Goal: Information Seeking & Learning: Learn about a topic

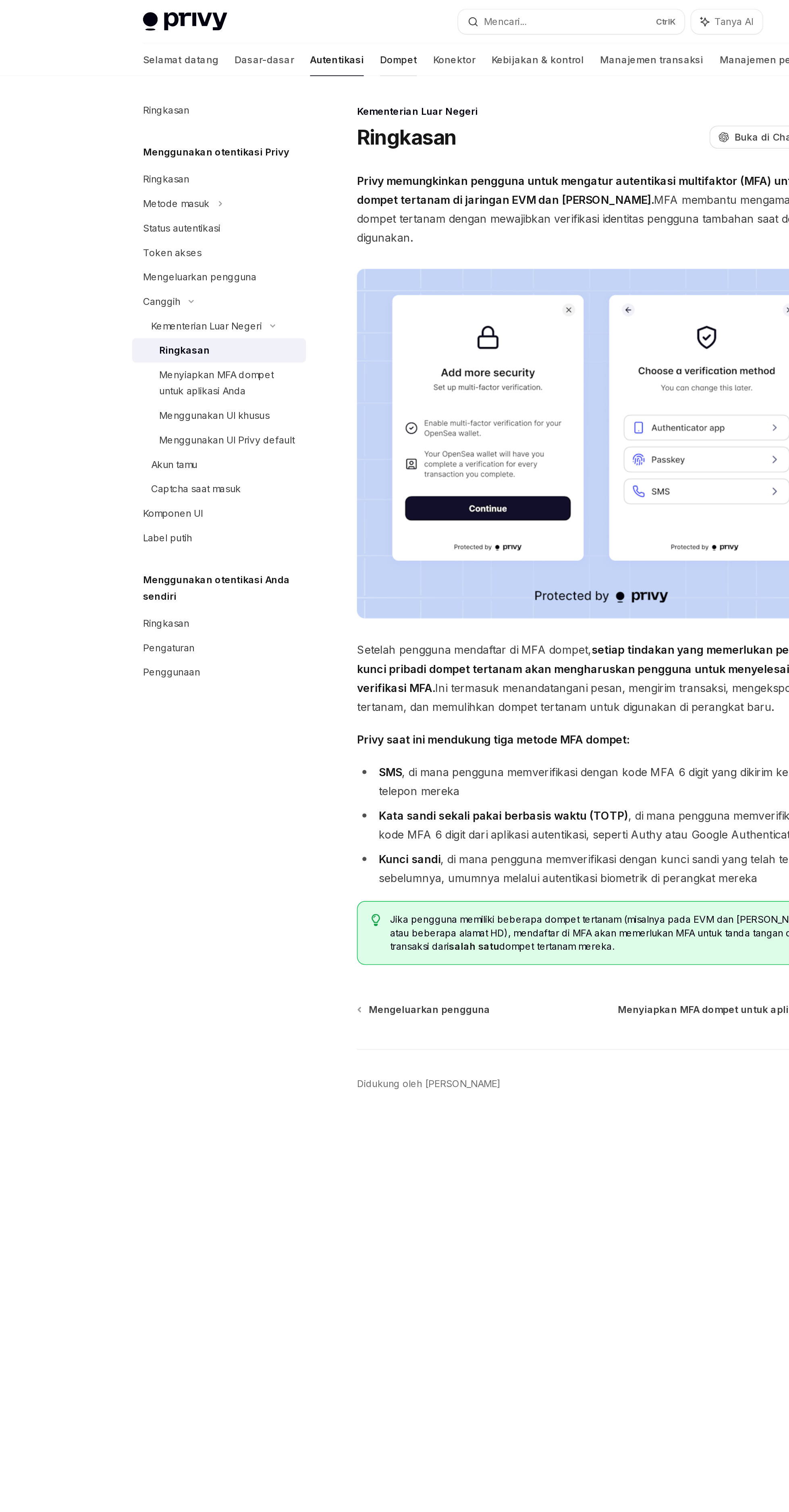
click at [258, 45] on div at bounding box center [268, 45] width 22 height 1
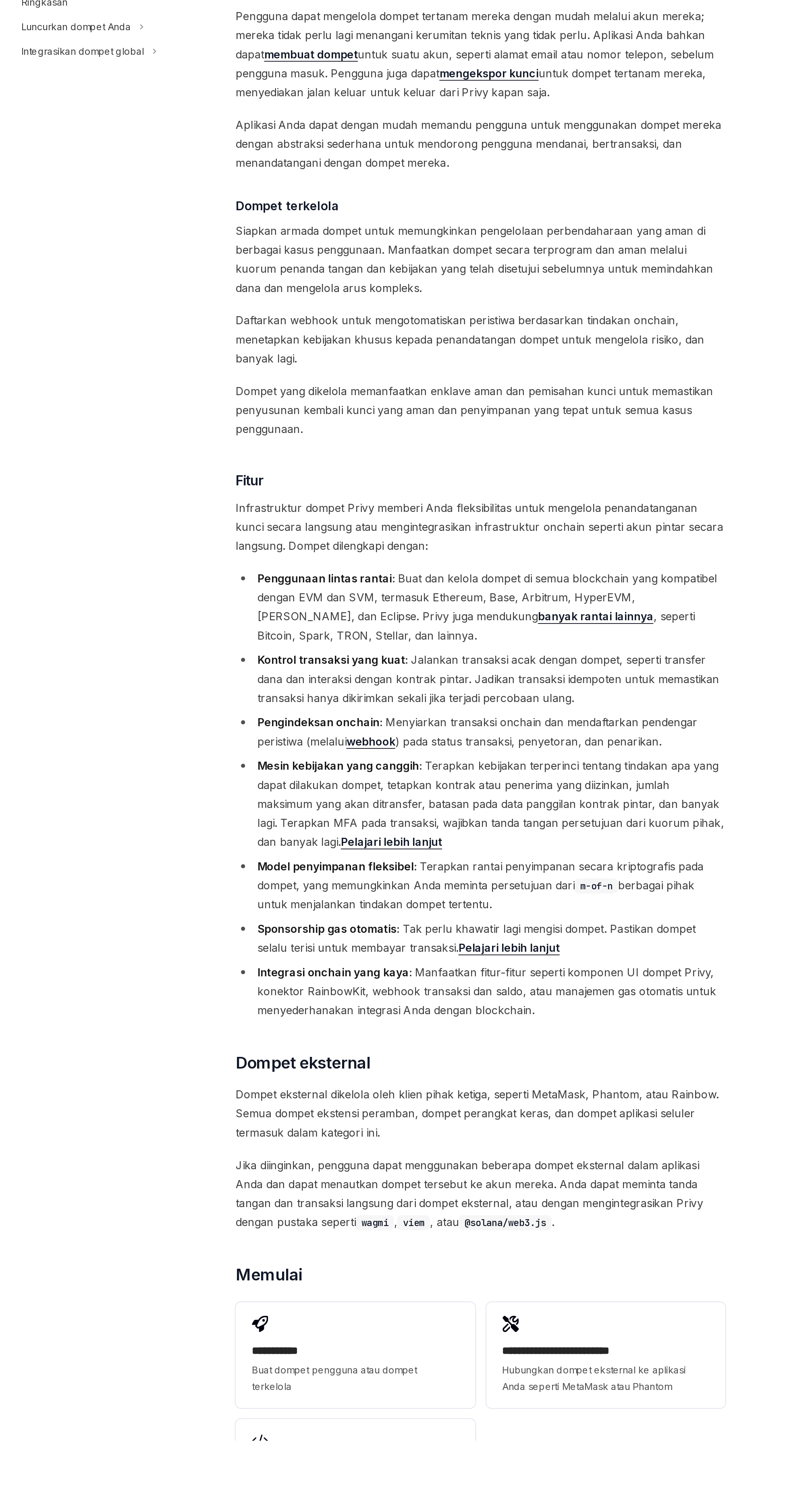
scroll to position [190, 0]
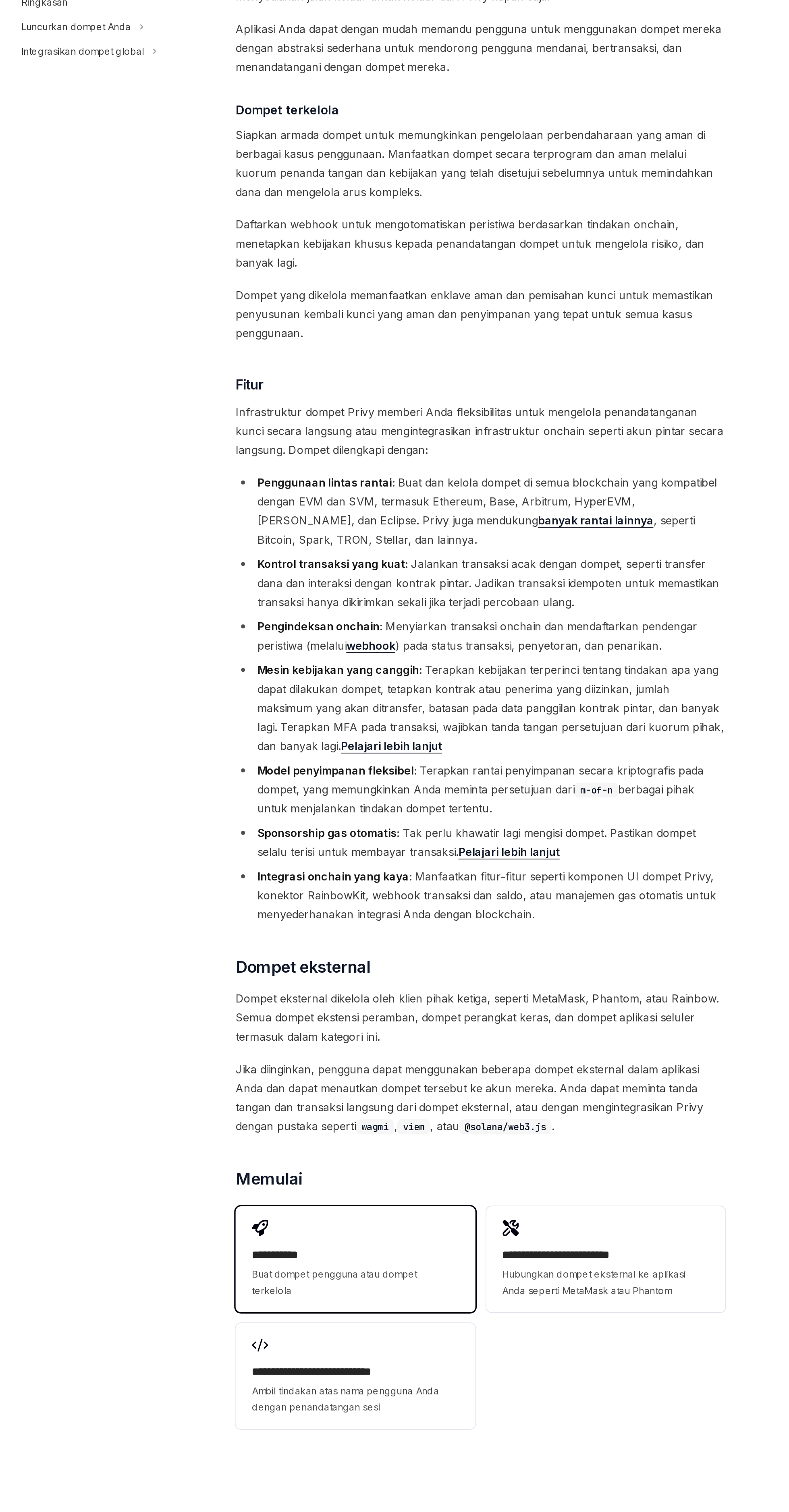
click at [281, 1399] on font "**********" at bounding box center [267, 1402] width 28 height 6
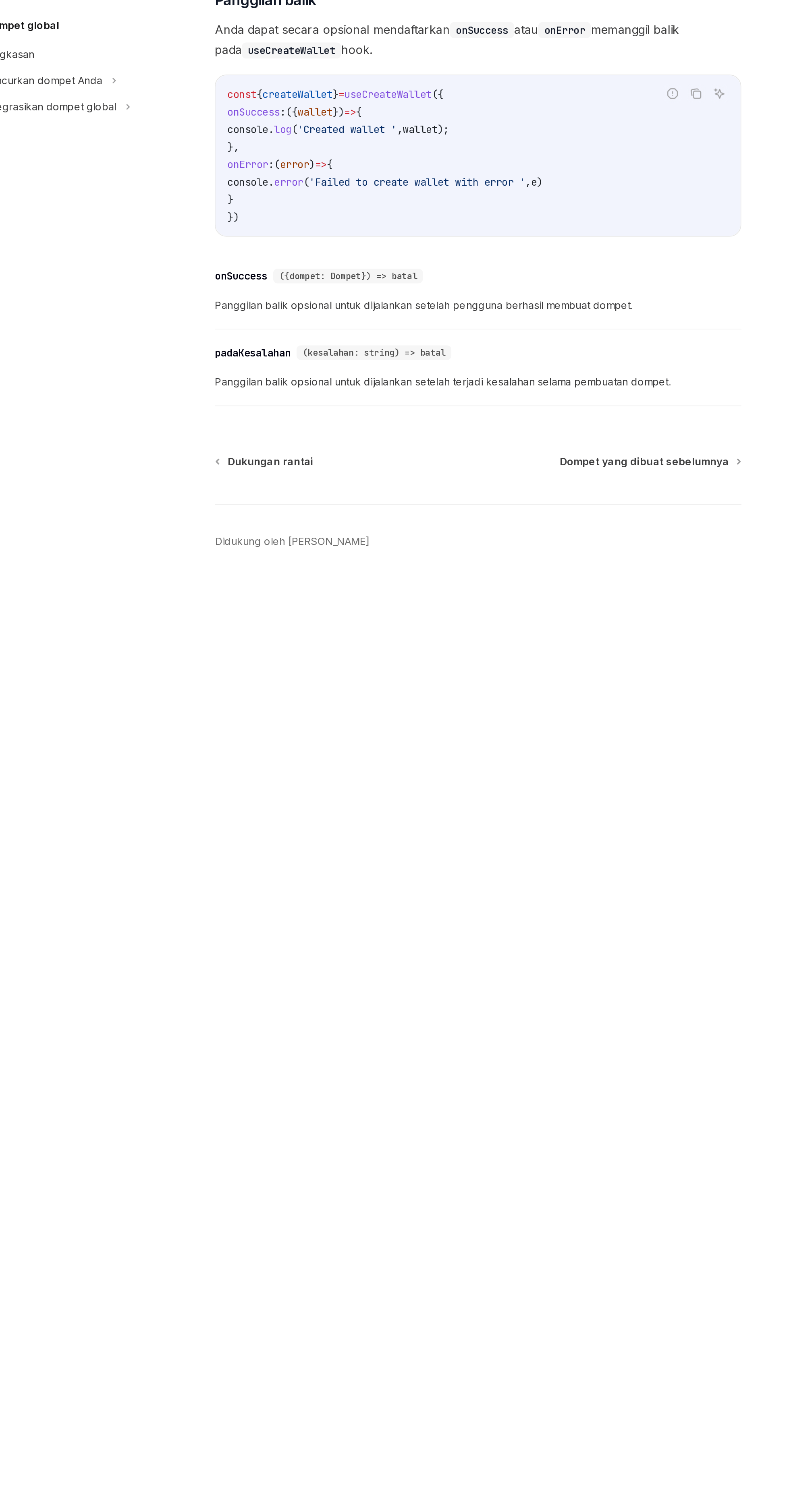
click at [203, 1511] on div "Ikhtisar dompet Dukungan rantai Dompet tertanam Buat dompet Buat dompet Dompet …" at bounding box center [169, 778] width 116 height 1467
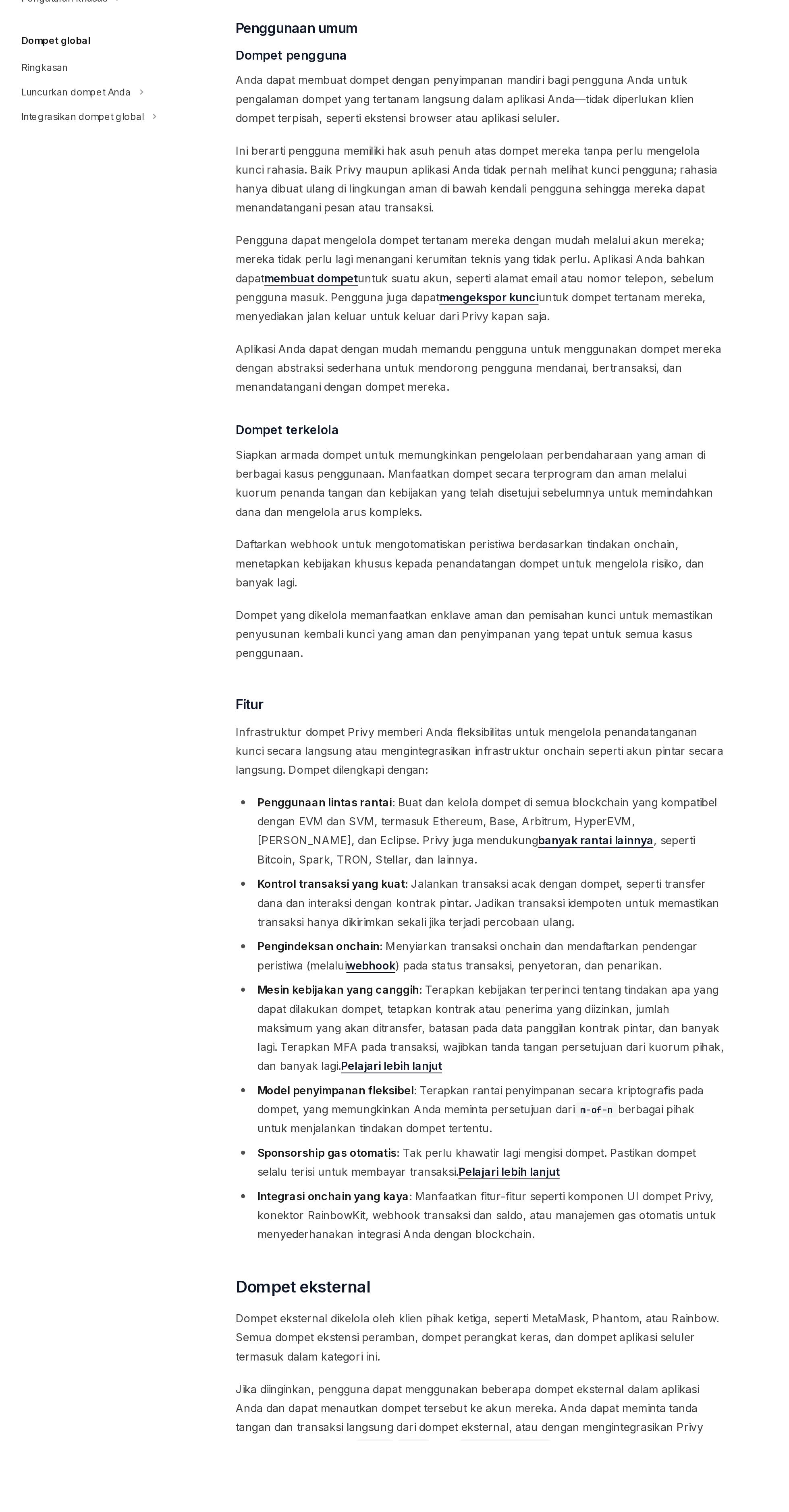
scroll to position [190, 0]
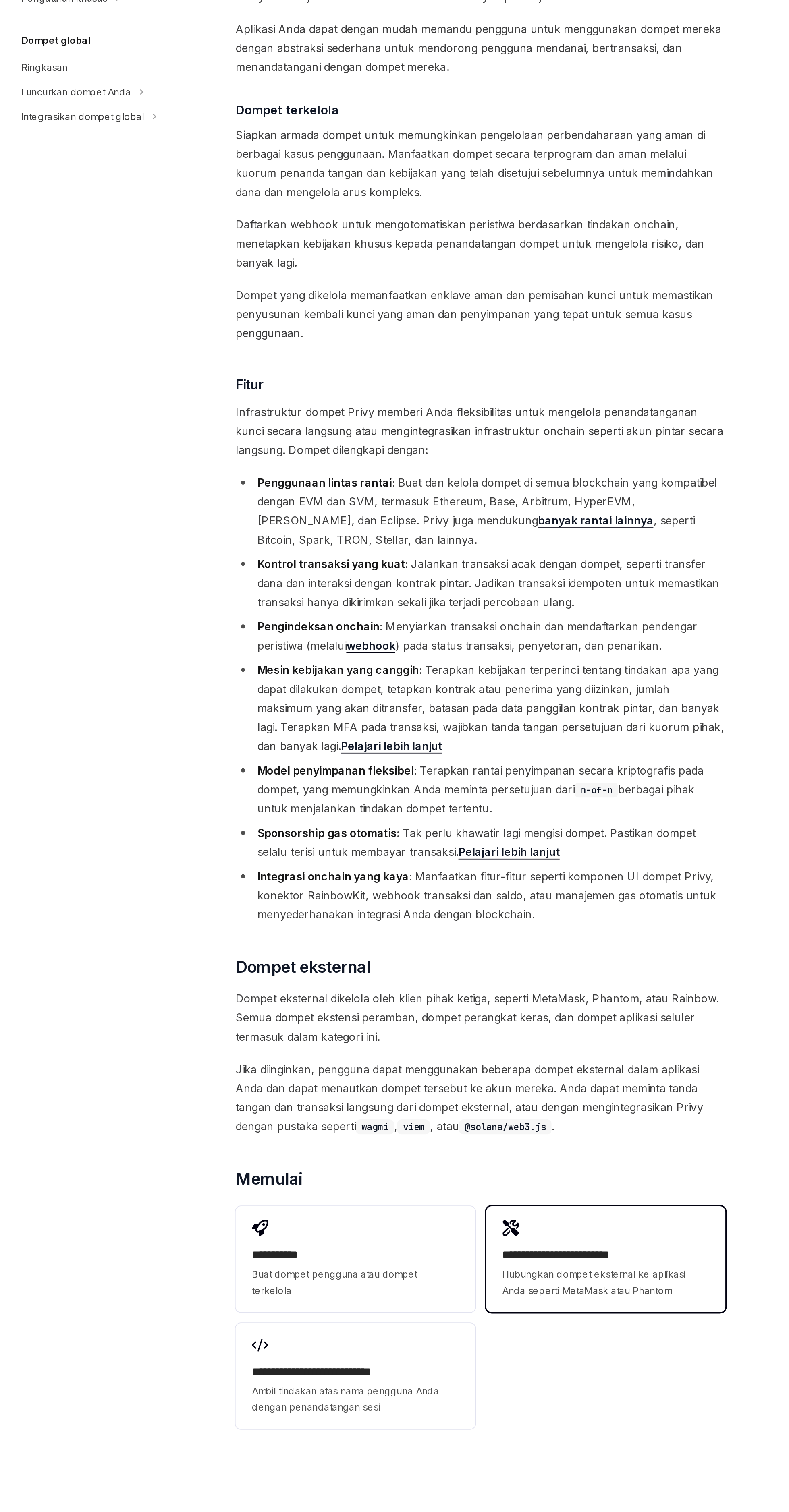
click at [450, 1373] on div "**********" at bounding box center [464, 1404] width 142 height 63
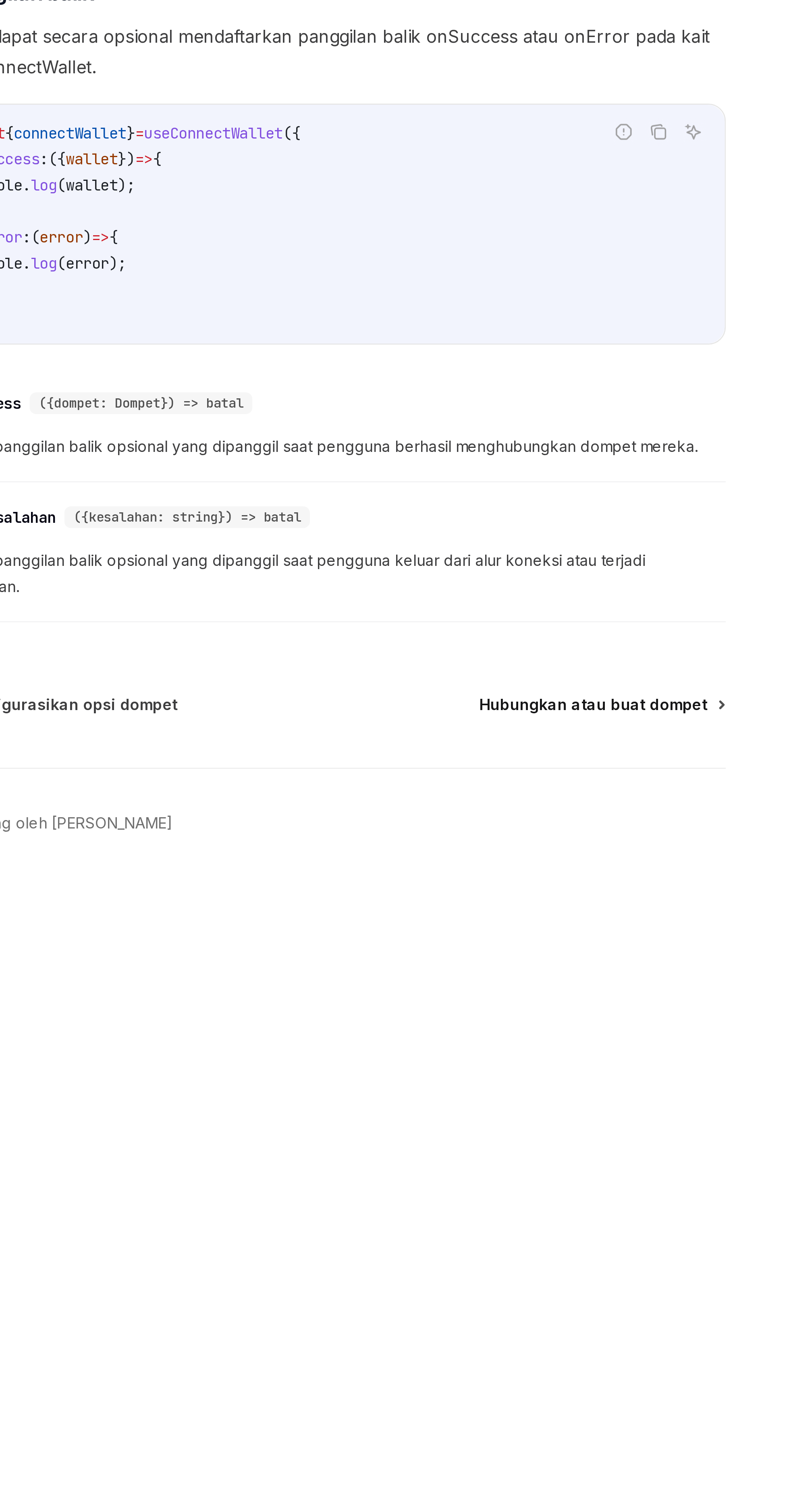
click at [471, 833] on font "Hubungkan atau buat dompet" at bounding box center [485, 836] width 85 height 7
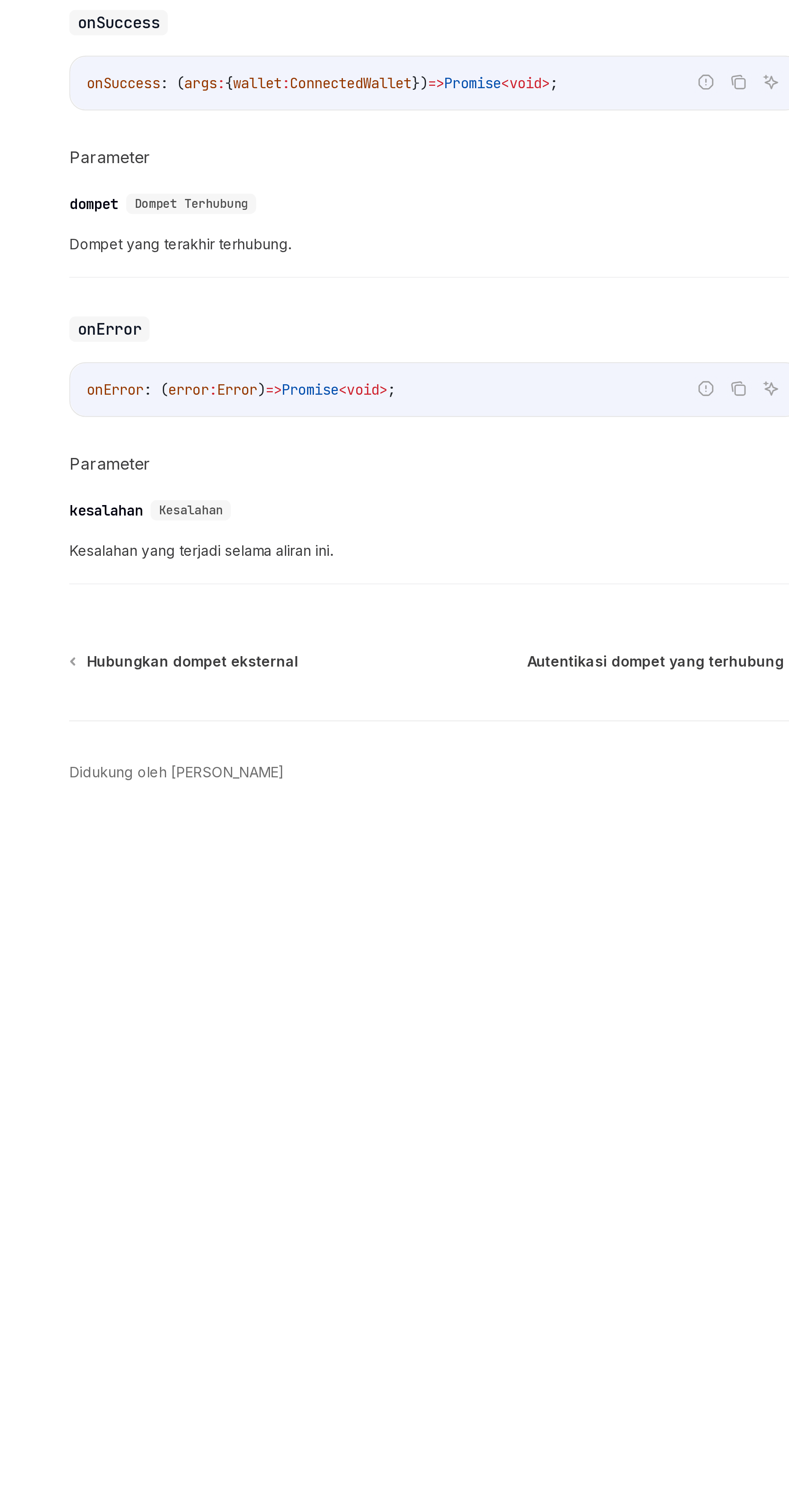
click at [249, 670] on font "Dompet yang terakhir terhubung." at bounding box center [288, 668] width 88 height 7
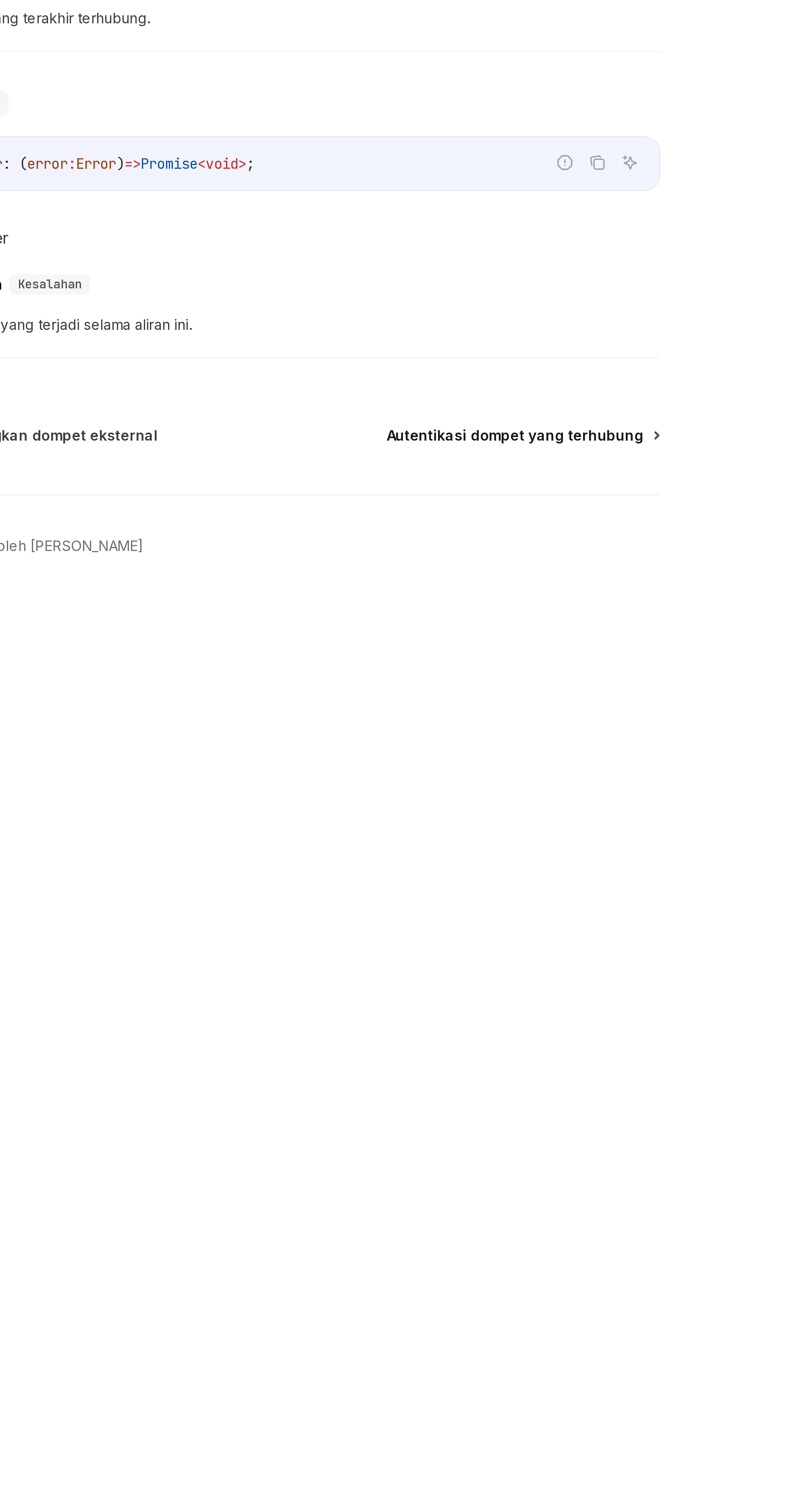
click at [459, 834] on font "Autentikasi dompet yang terhubung" at bounding box center [477, 833] width 102 height 7
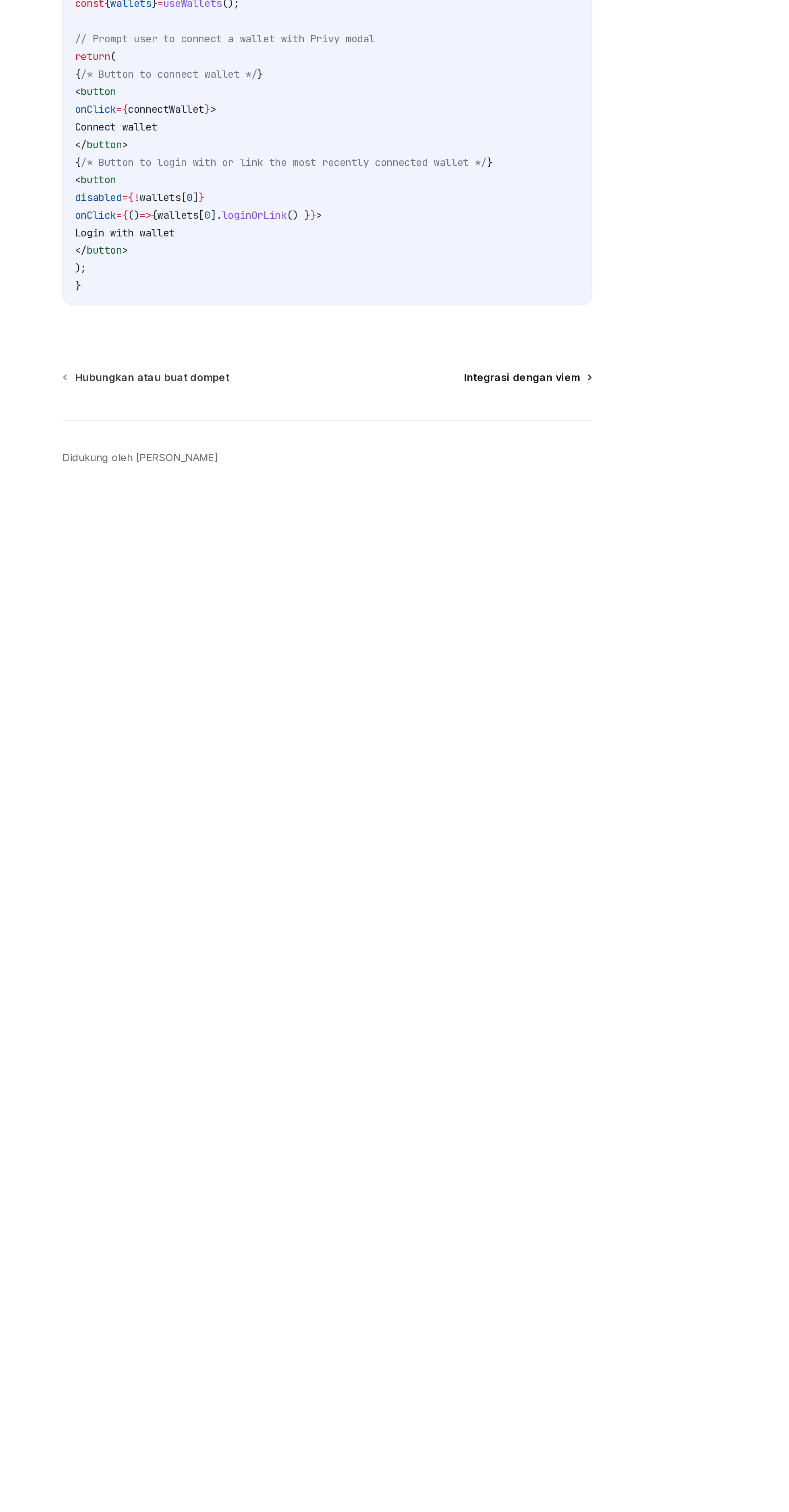
click at [487, 761] on font "Integrasi dengan viem" at bounding box center [496, 758] width 63 height 7
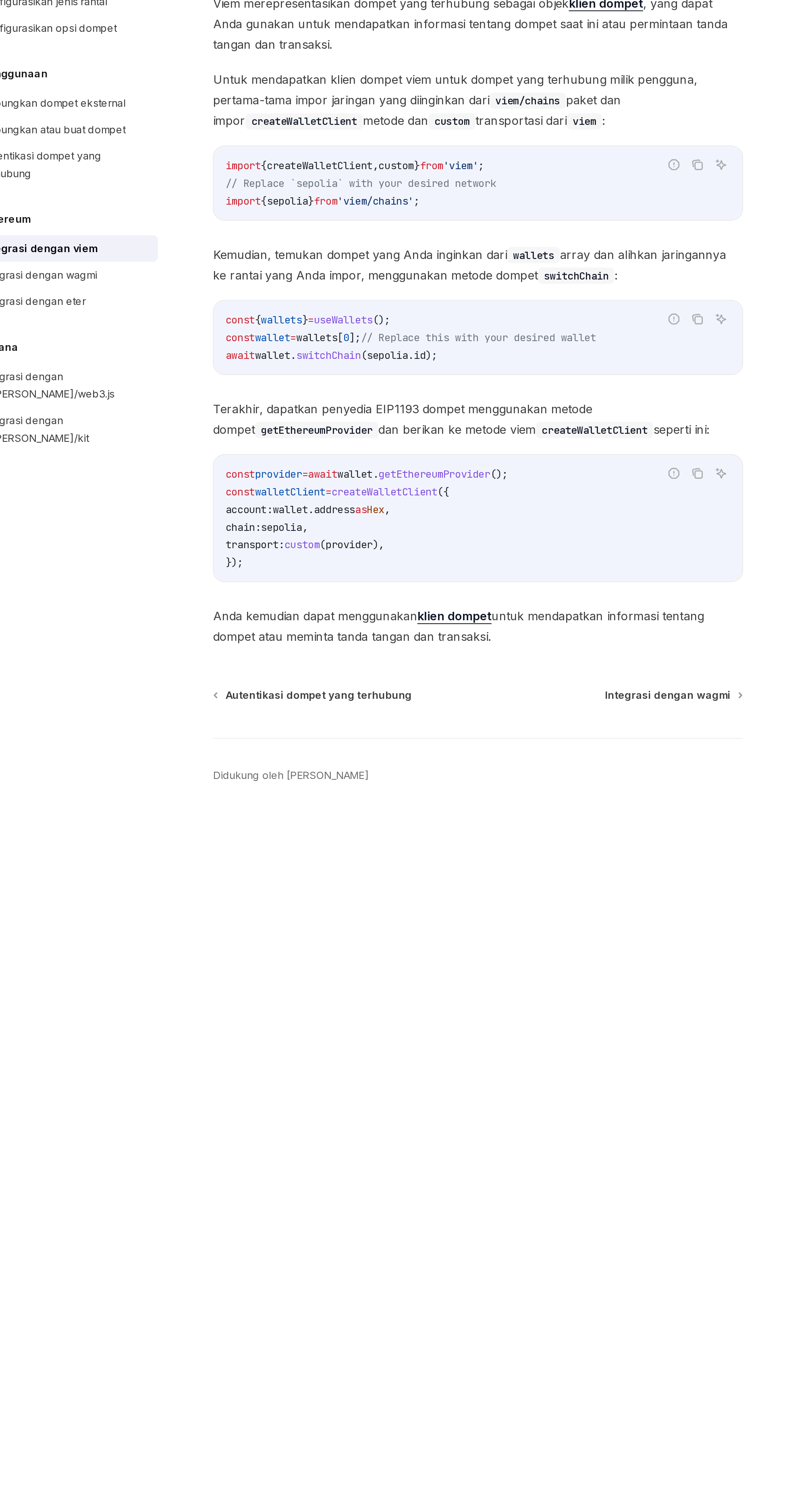
scroll to position [82, 0]
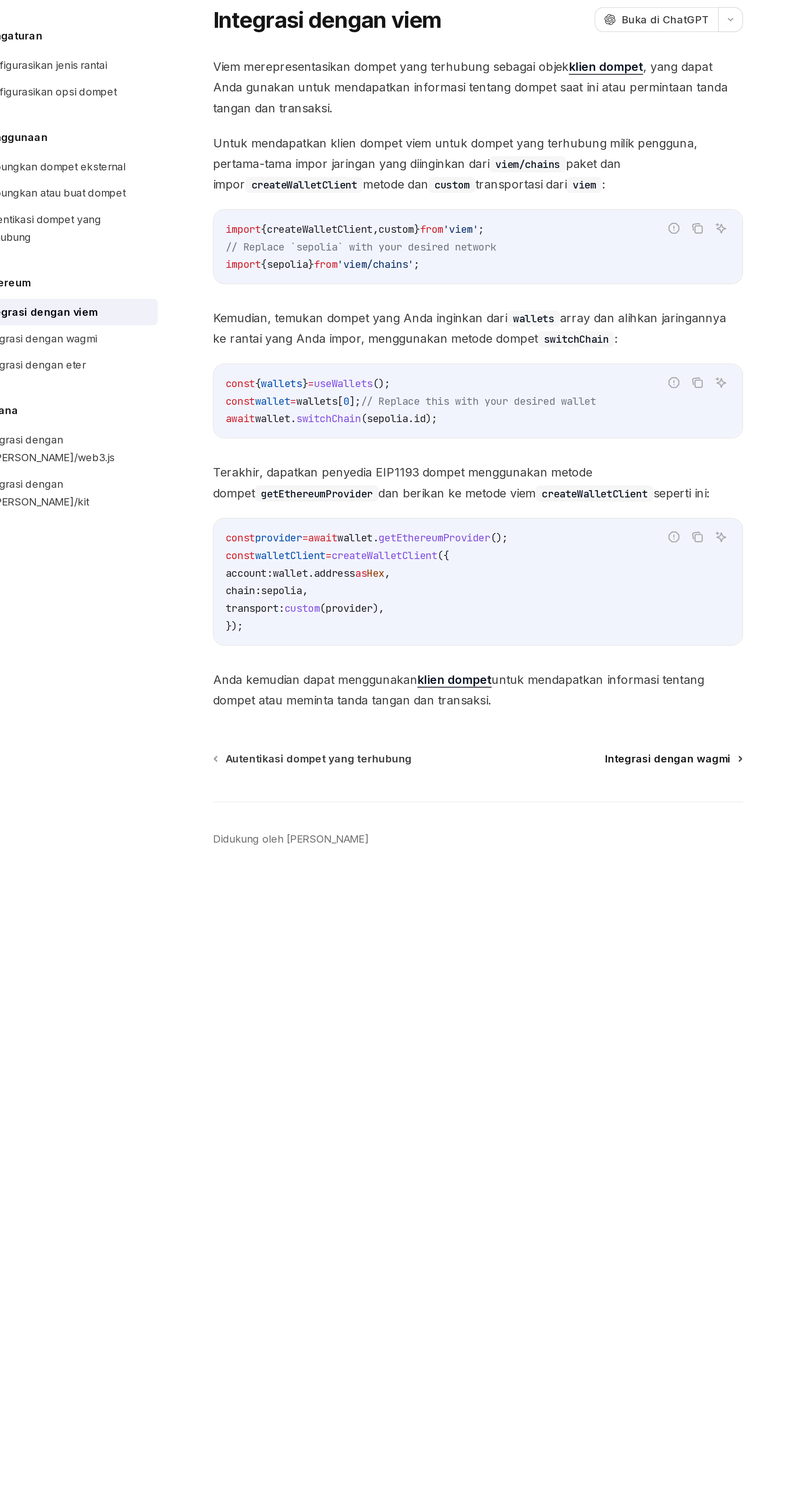
click at [487, 483] on font "Integrasi dengan wagmi" at bounding box center [493, 487] width 69 height 7
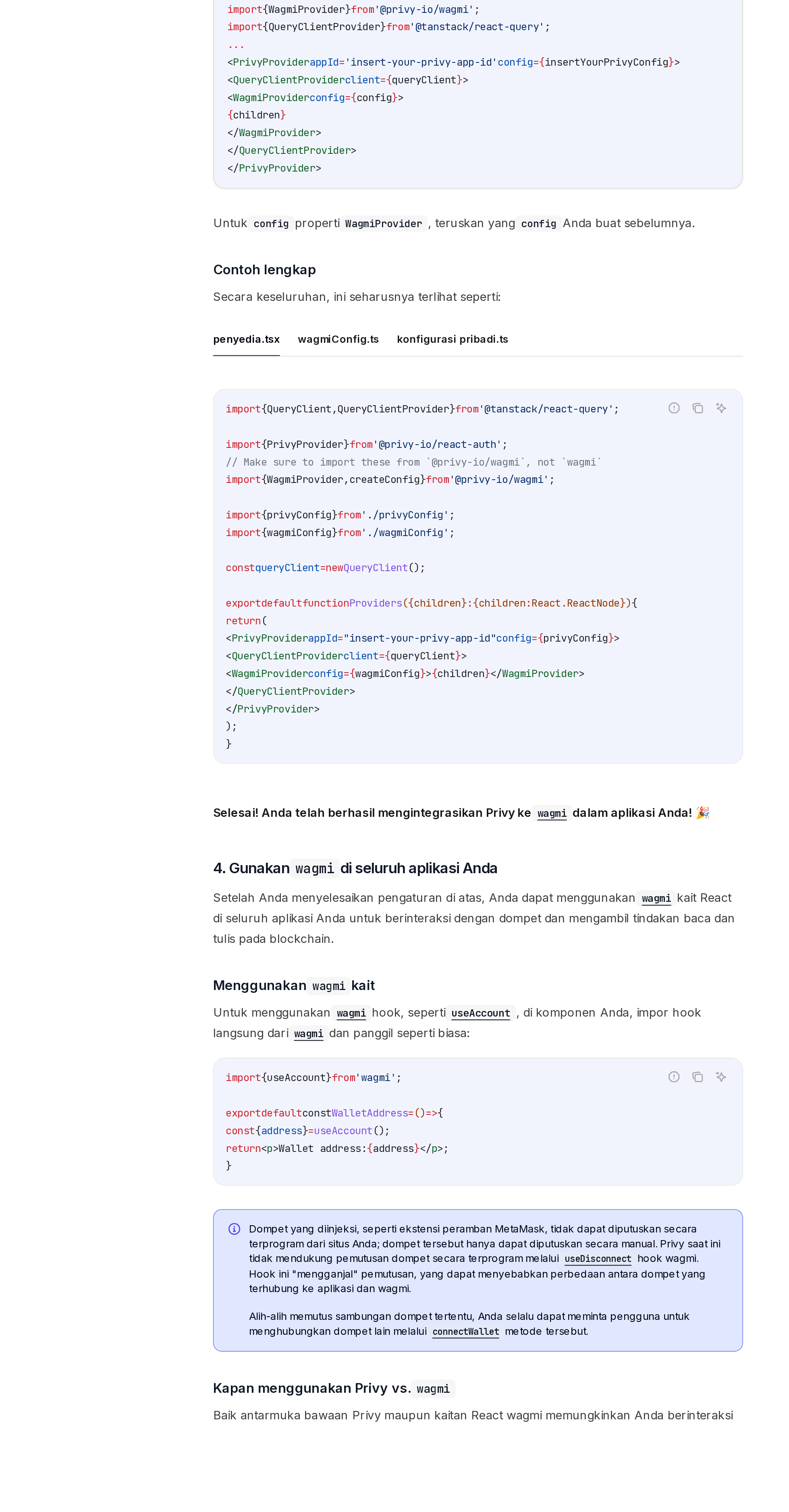
scroll to position [1155, 0]
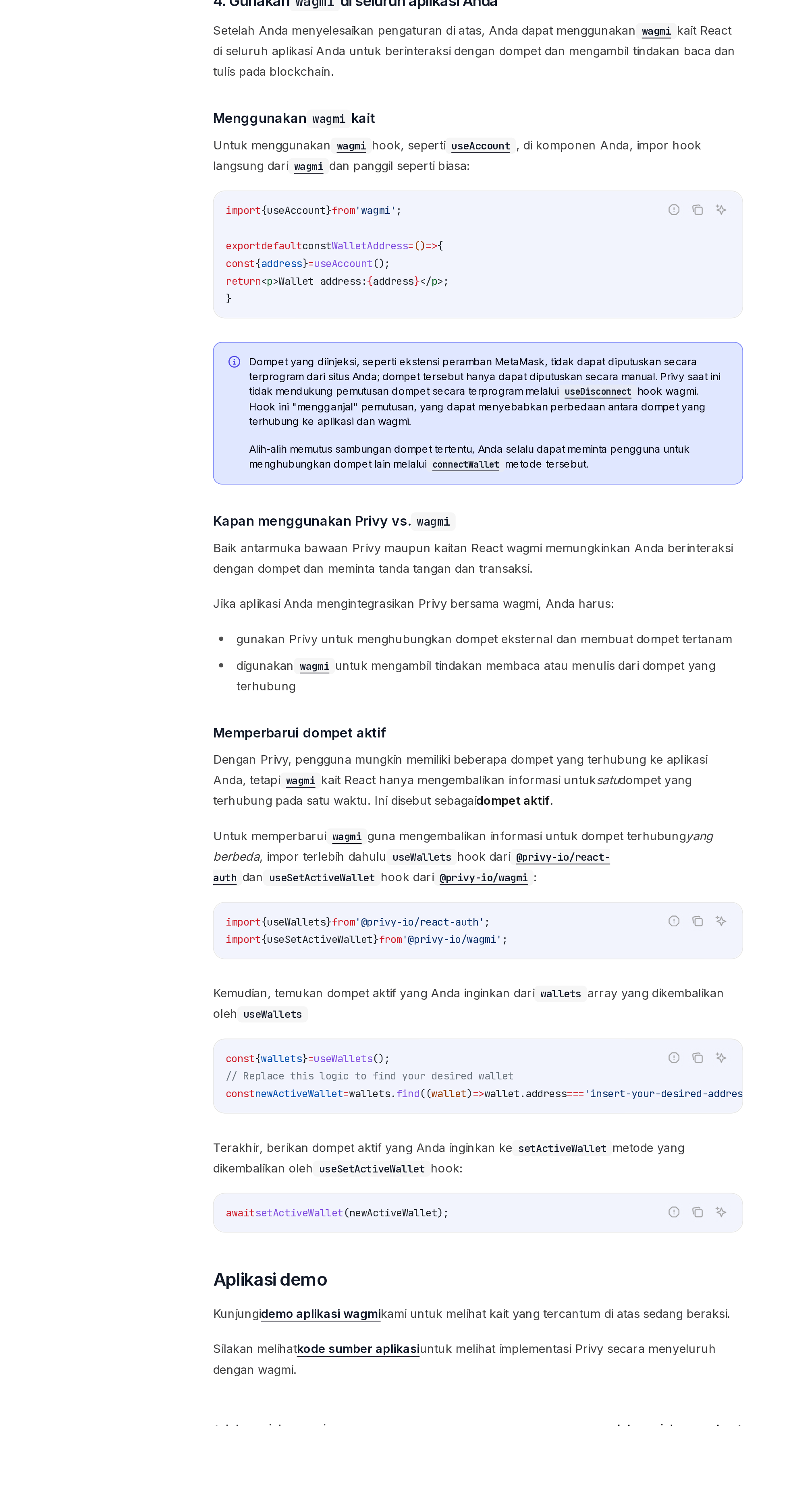
click at [488, 1511] on font "Integrasi dengan eter" at bounding box center [497, 1513] width 62 height 7
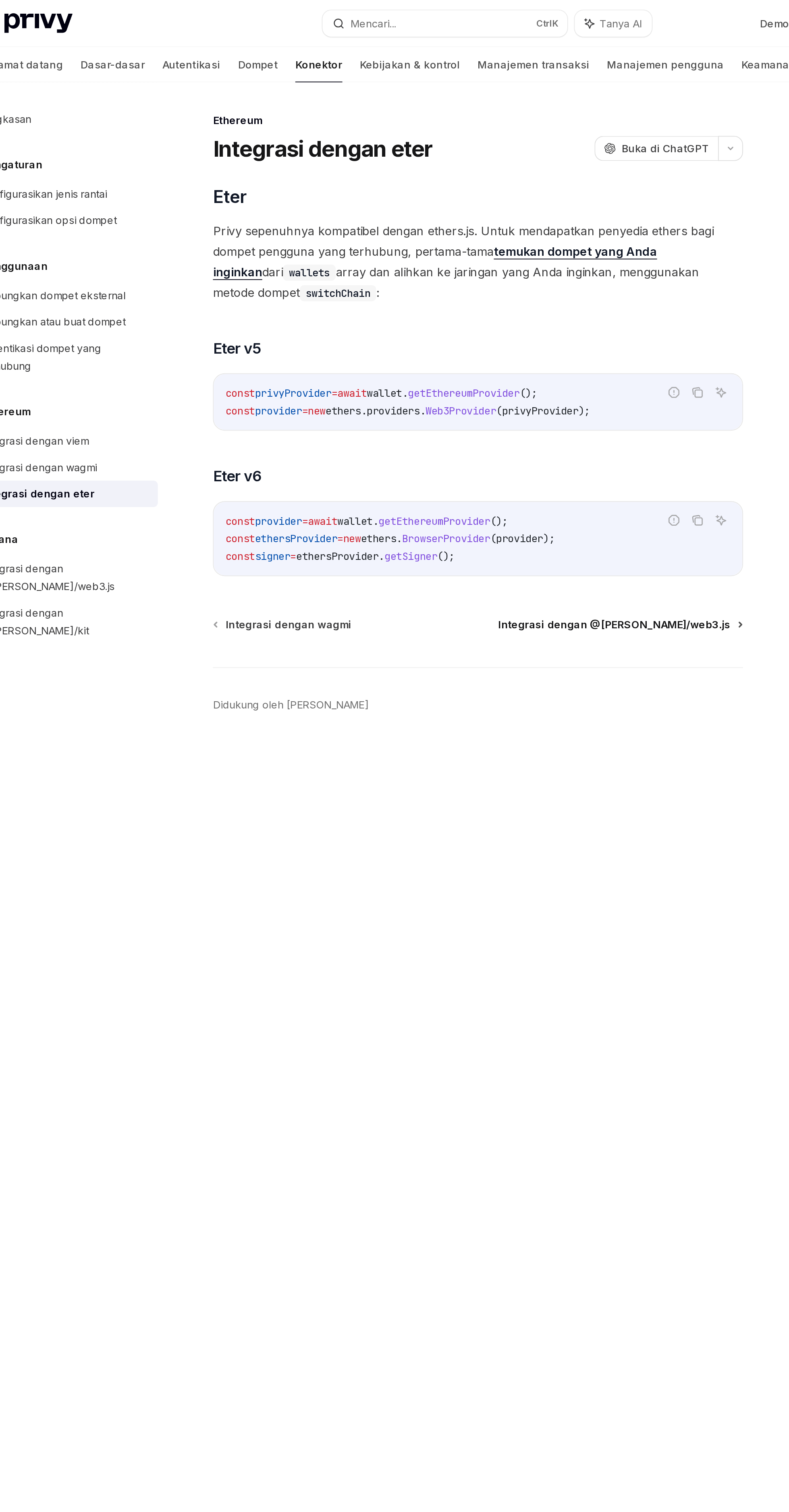
click at [463, 342] on font "Integrasi dengan @[PERSON_NAME]/web3.js" at bounding box center [464, 342] width 127 height 7
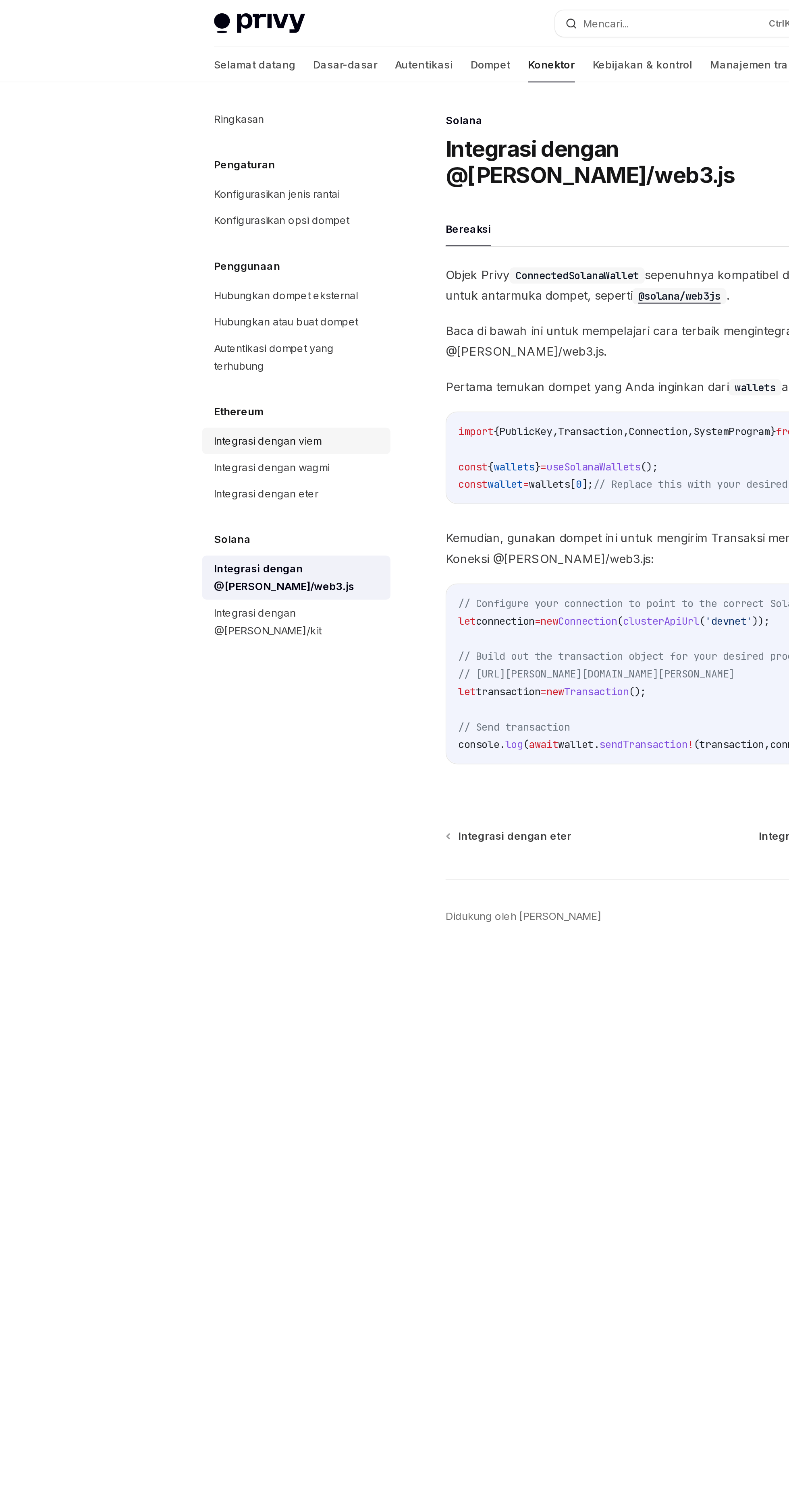
click at [119, 237] on div "Integrasi dengan viem" at bounding box center [147, 241] width 59 height 9
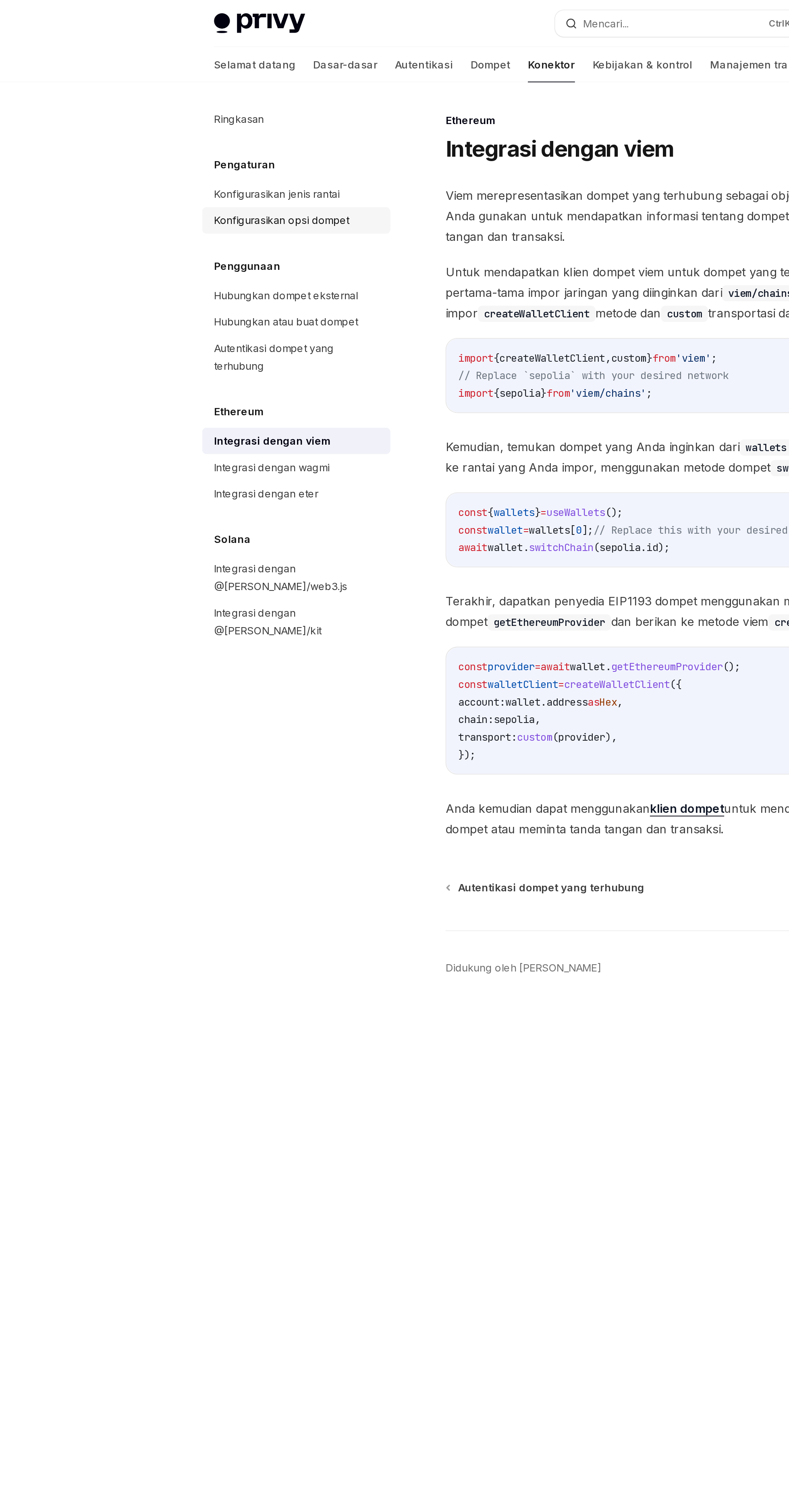
click at [128, 124] on div "Konfigurasikan opsi dompet" at bounding box center [154, 121] width 74 height 9
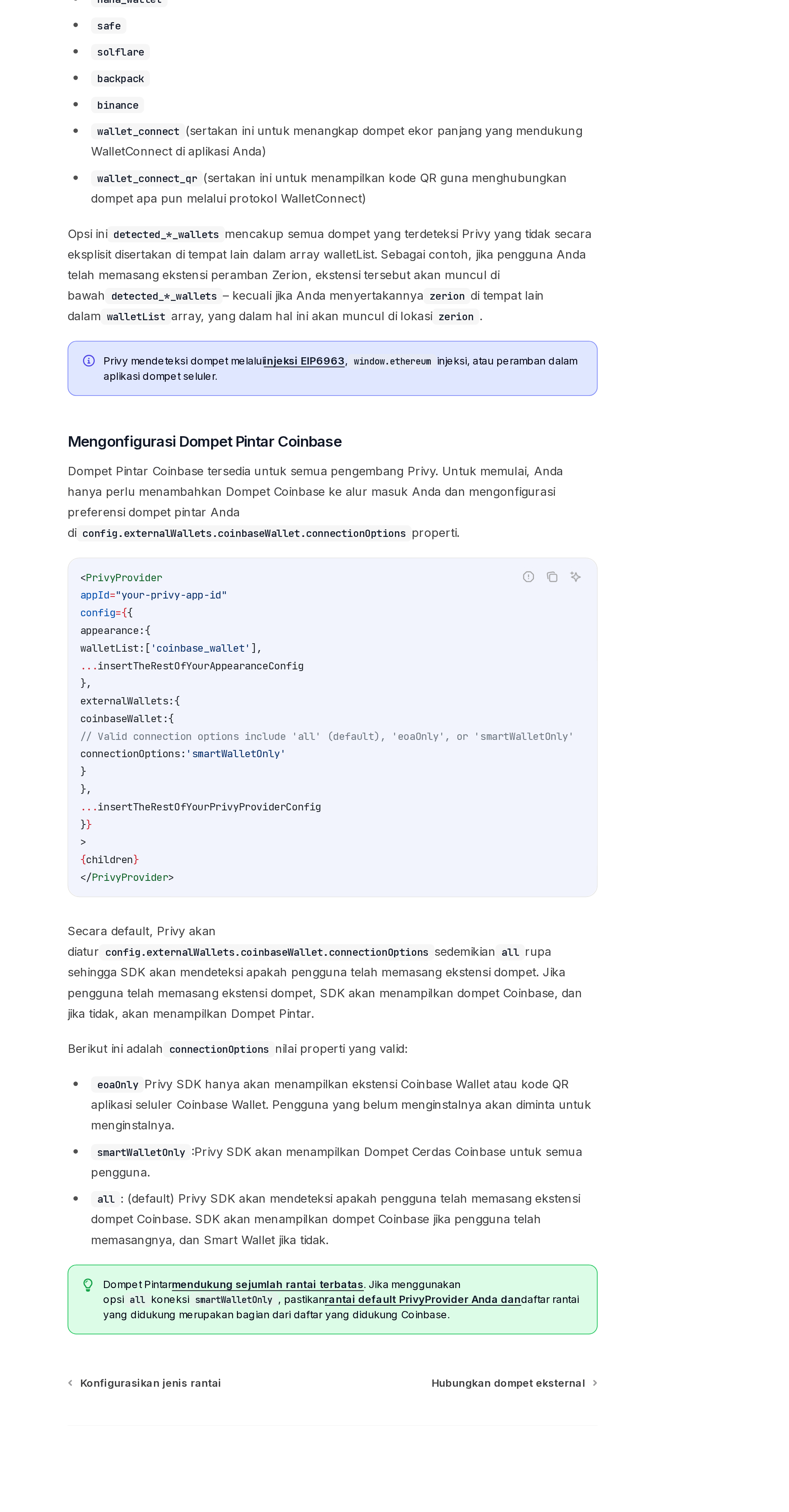
click at [385, 1440] on font "rantai default PrivyProvider Anda dan" at bounding box center [439, 1443] width 107 height 7
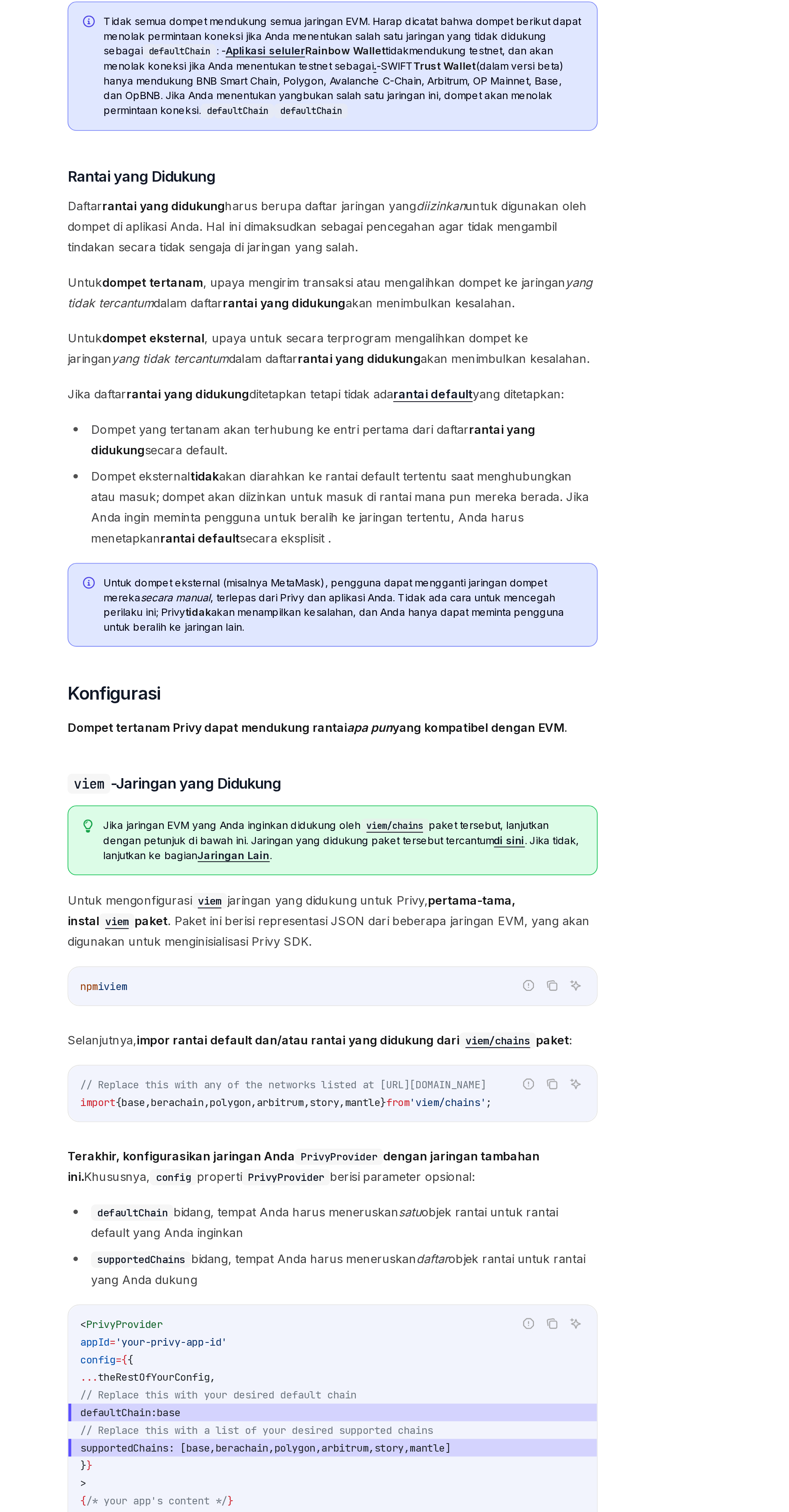
click at [481, 961] on font "di sini" at bounding box center [486, 959] width 17 height 7
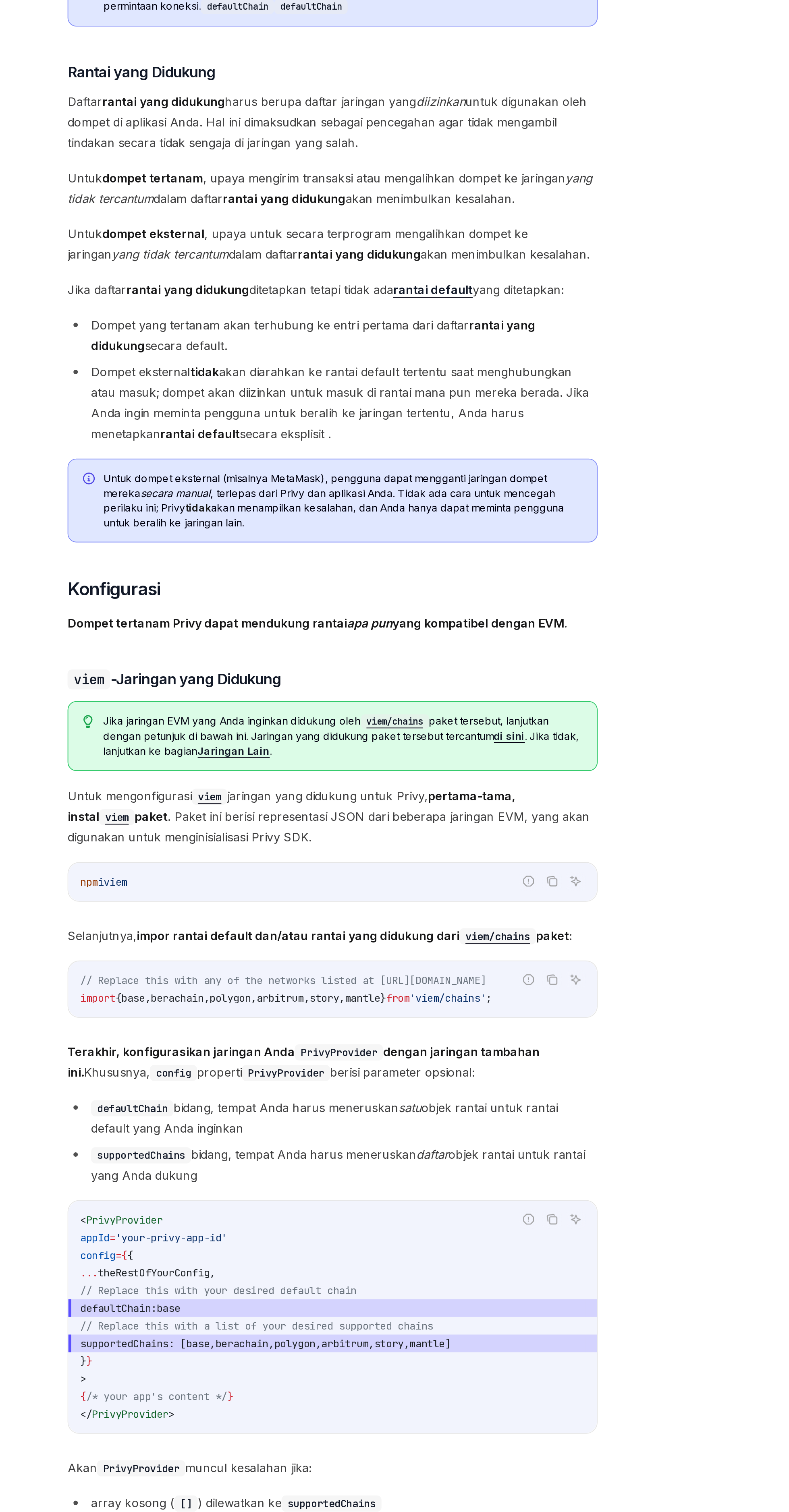
click at [345, 968] on font "Jaringan Lain" at bounding box center [335, 967] width 39 height 7
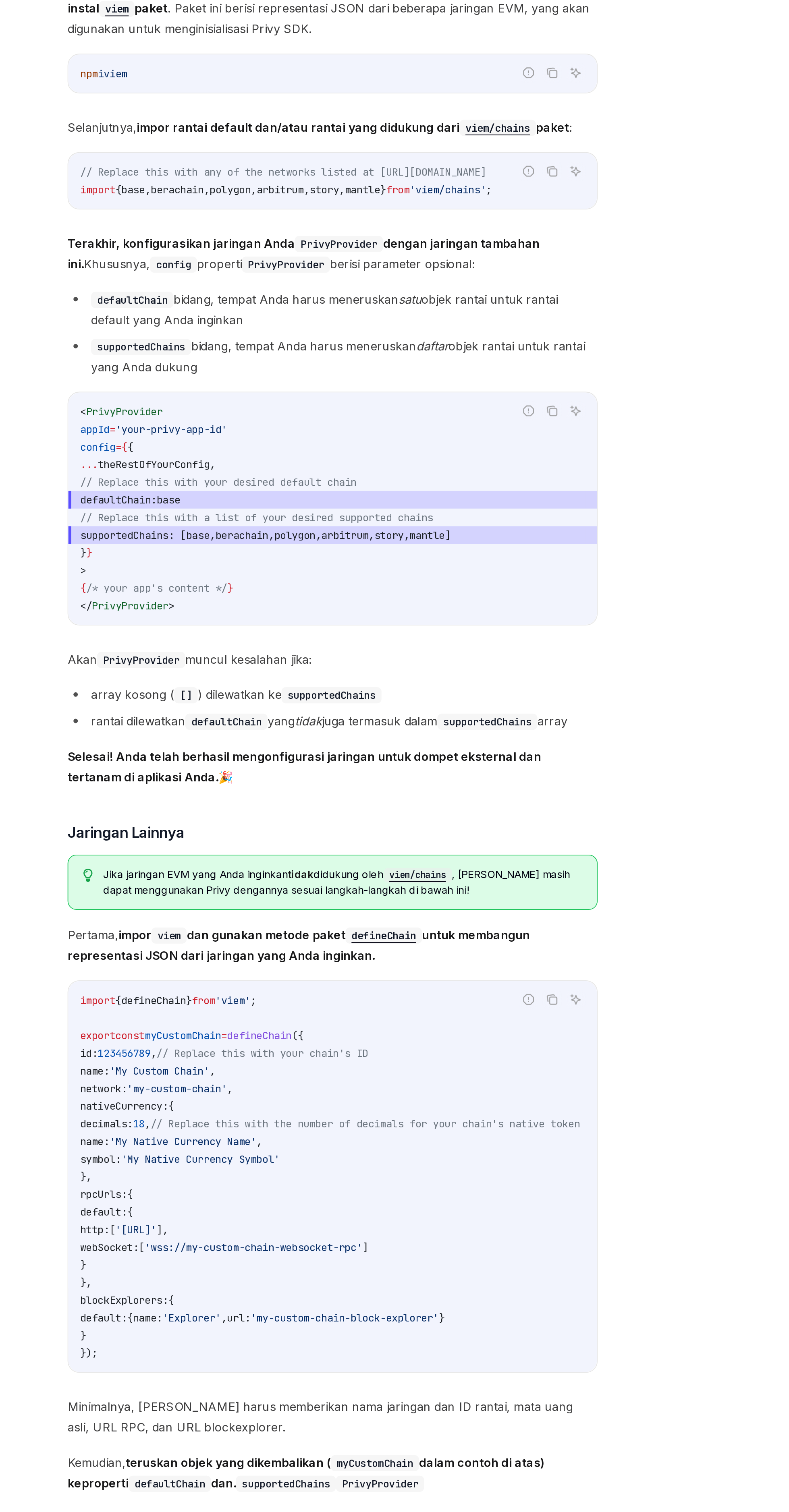
scroll to position [707, 0]
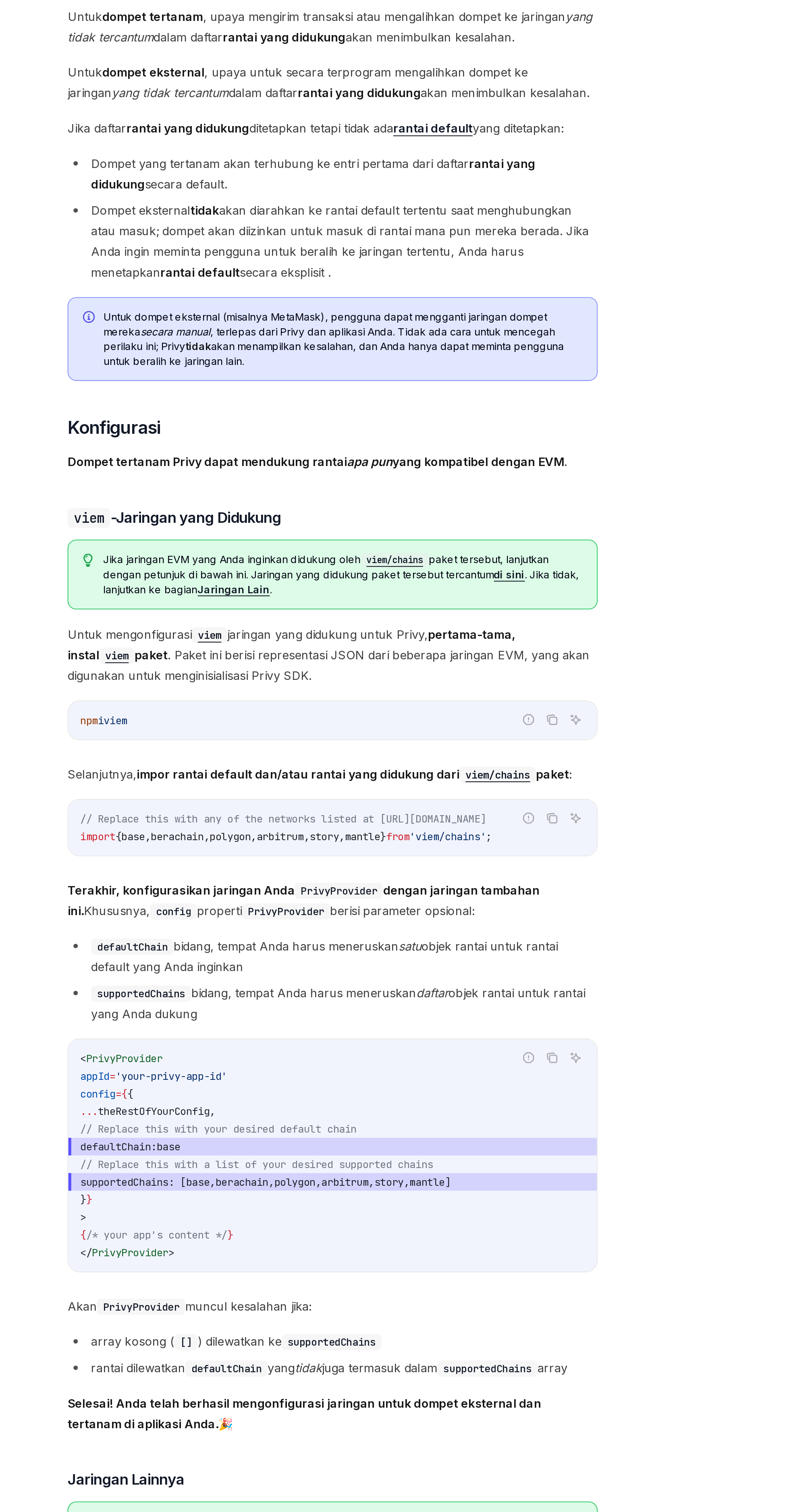
scroll to position [6, 0]
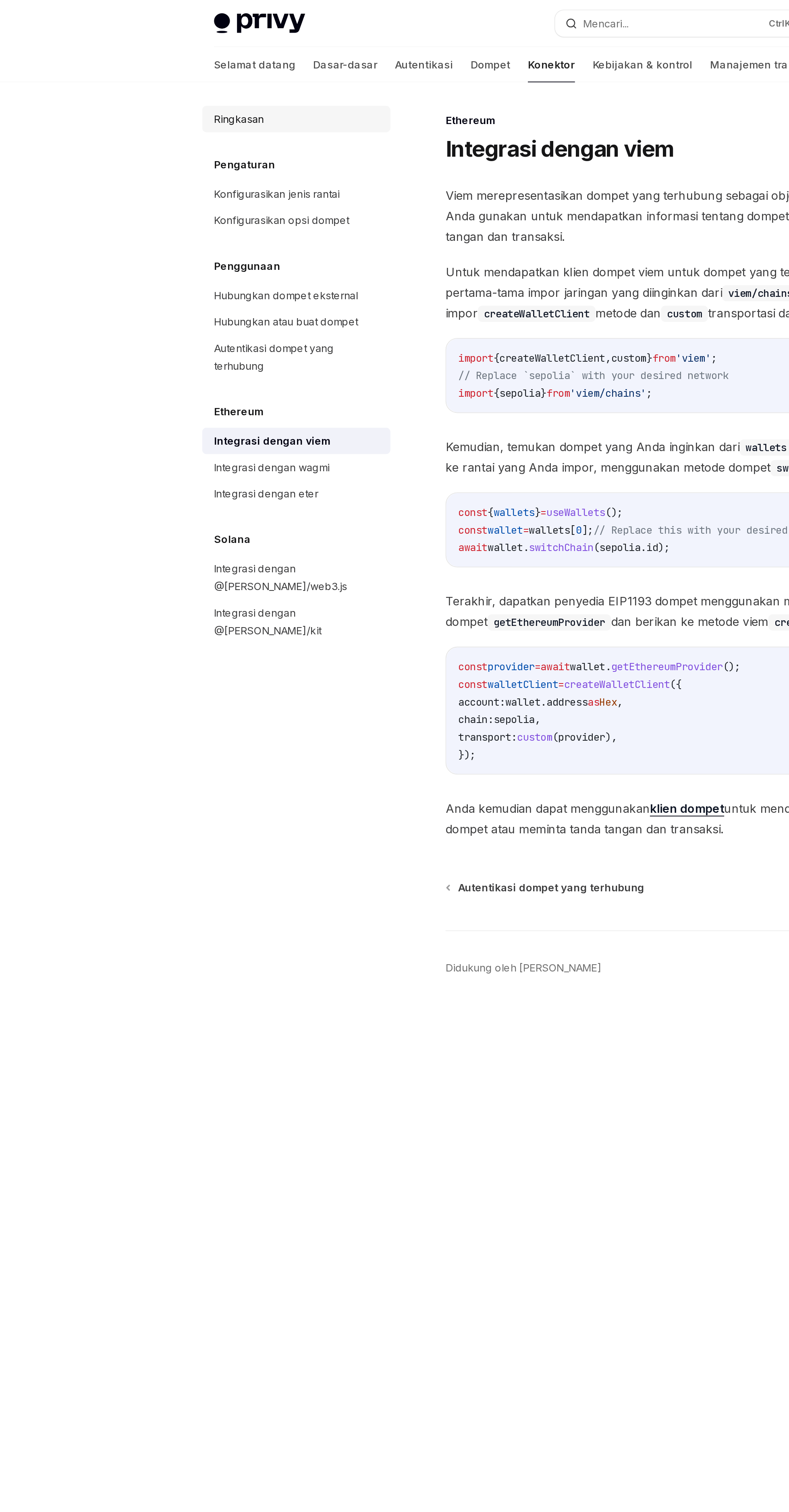
click at [120, 61] on div "Ringkasan" at bounding box center [131, 65] width 28 height 9
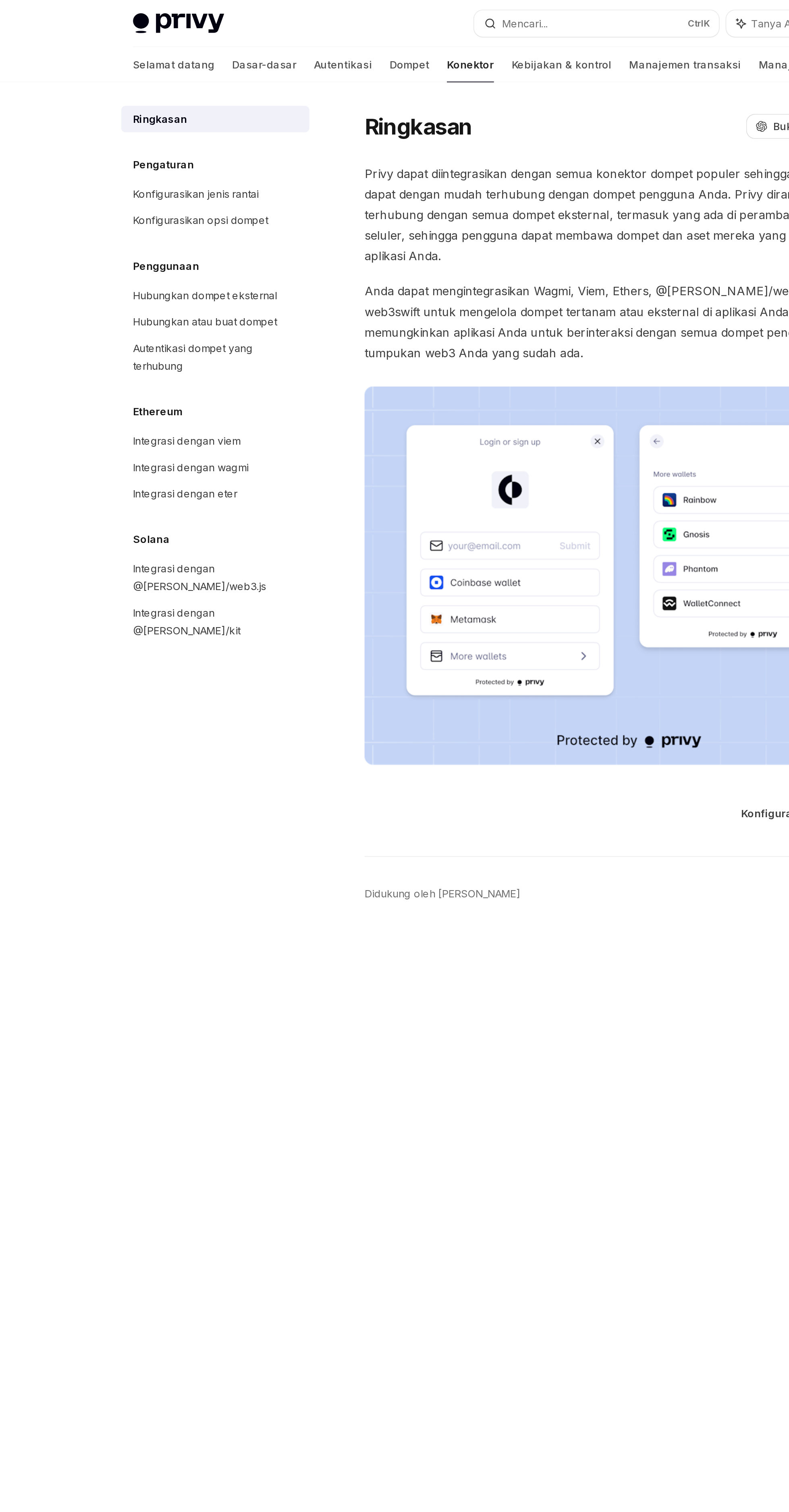
click at [269, 324] on img at bounding box center [389, 315] width 291 height 207
type textarea "*"
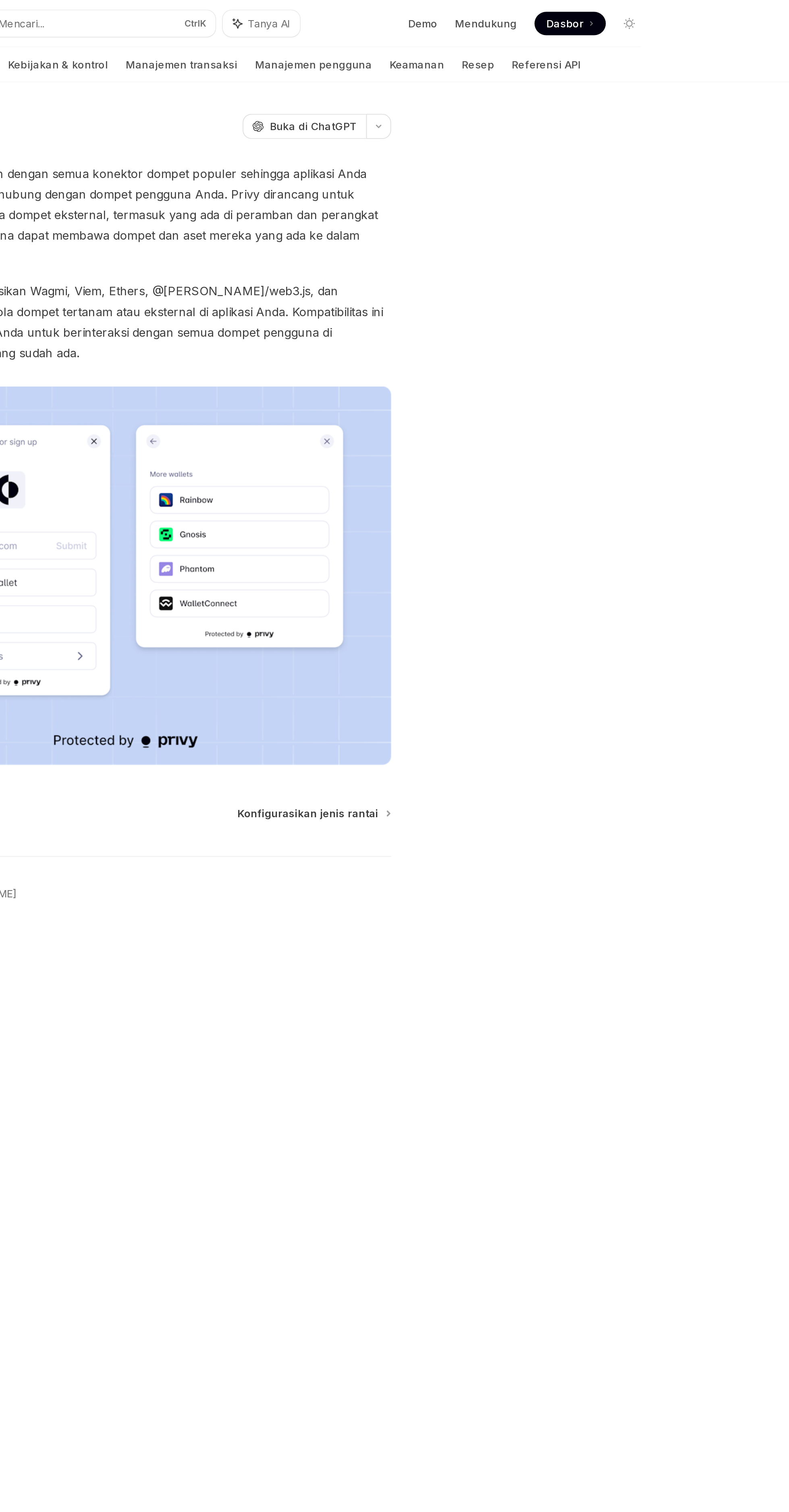
click at [623, 9] on span "Dasbor" at bounding box center [629, 13] width 20 height 8
